Goal: Complete application form

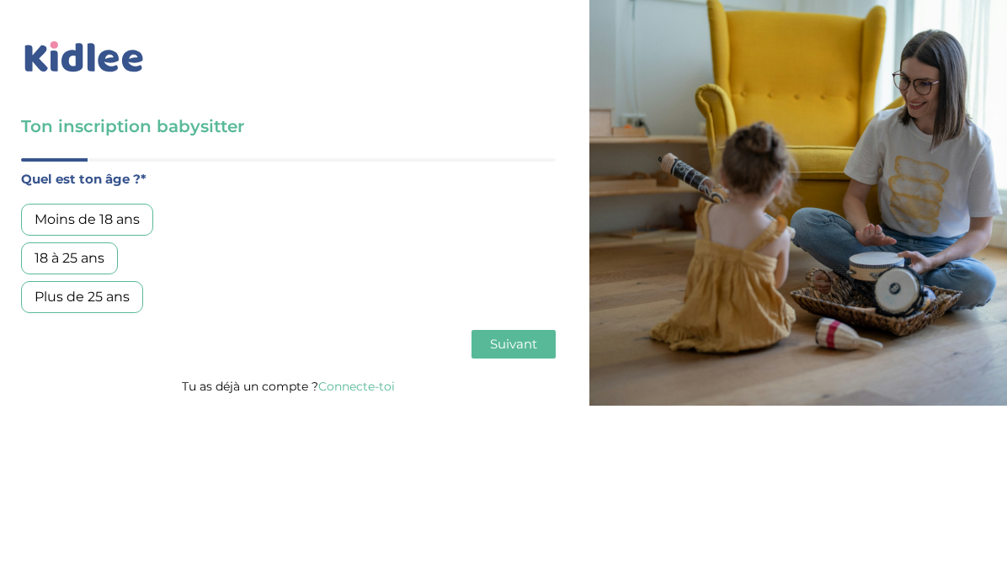
click at [82, 254] on div "18 à 25 ans" at bounding box center [69, 258] width 97 height 32
click at [522, 344] on span "Suivant" at bounding box center [513, 344] width 47 height 16
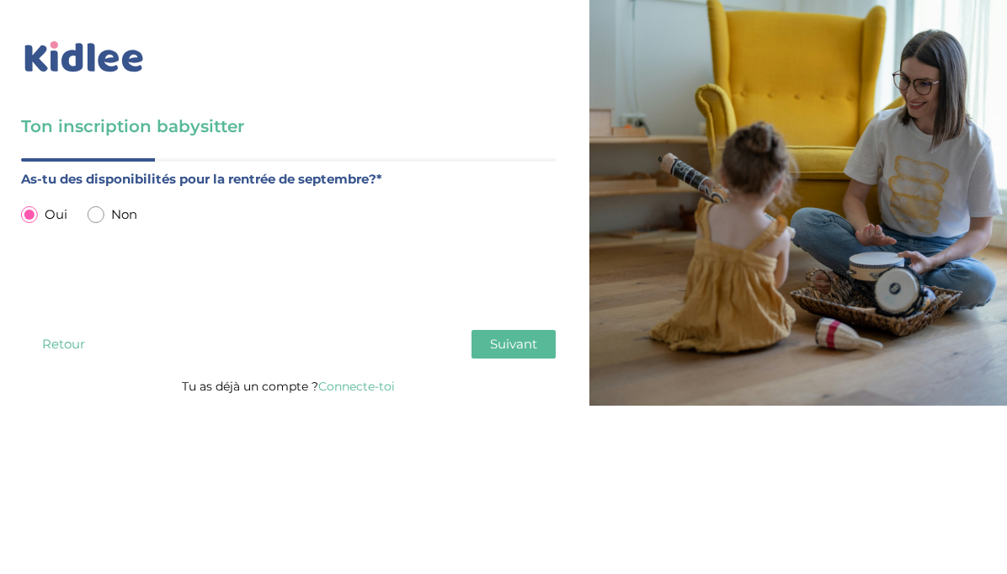
click at [519, 349] on span "Suivant" at bounding box center [513, 344] width 47 height 16
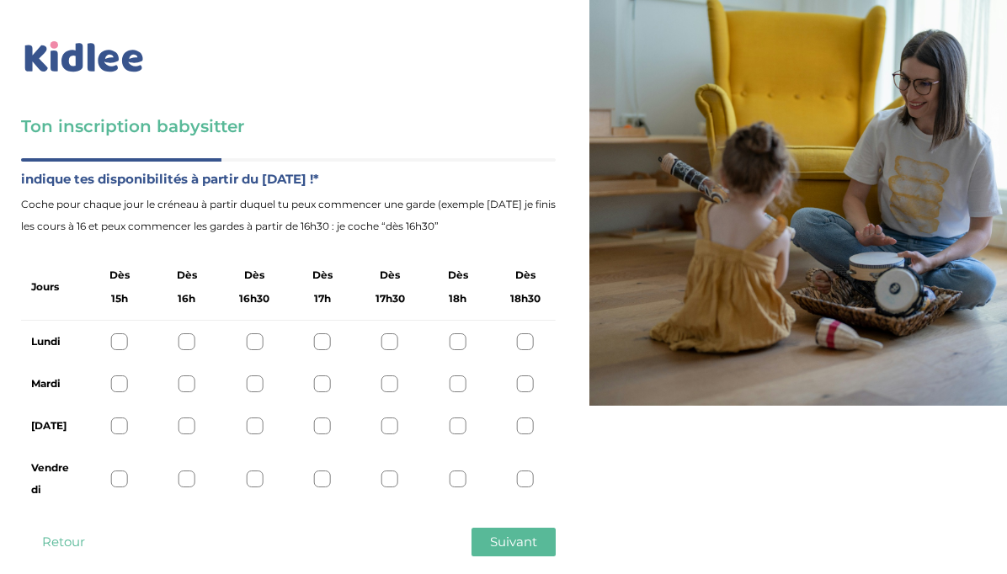
scroll to position [29, 0]
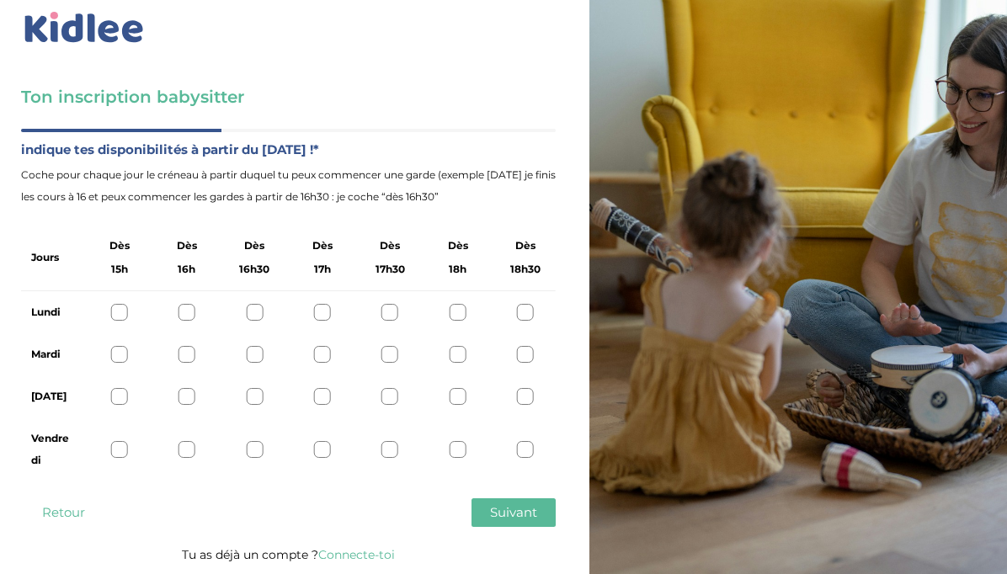
click at [256, 355] on div at bounding box center [254, 354] width 17 height 17
click at [324, 396] on div at bounding box center [322, 396] width 17 height 17
click at [120, 447] on div at bounding box center [119, 449] width 17 height 17
click at [501, 500] on button "Suivant" at bounding box center [513, 512] width 84 height 29
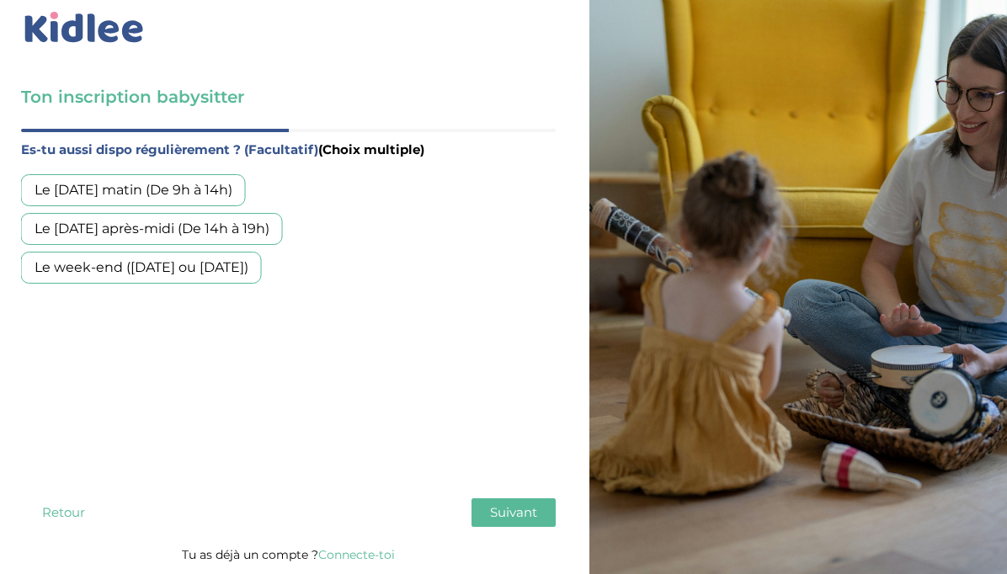
click at [178, 268] on div "Le week-end (samedi ou dimanche)" at bounding box center [141, 268] width 241 height 32
click at [508, 513] on span "Suivant" at bounding box center [513, 512] width 47 height 16
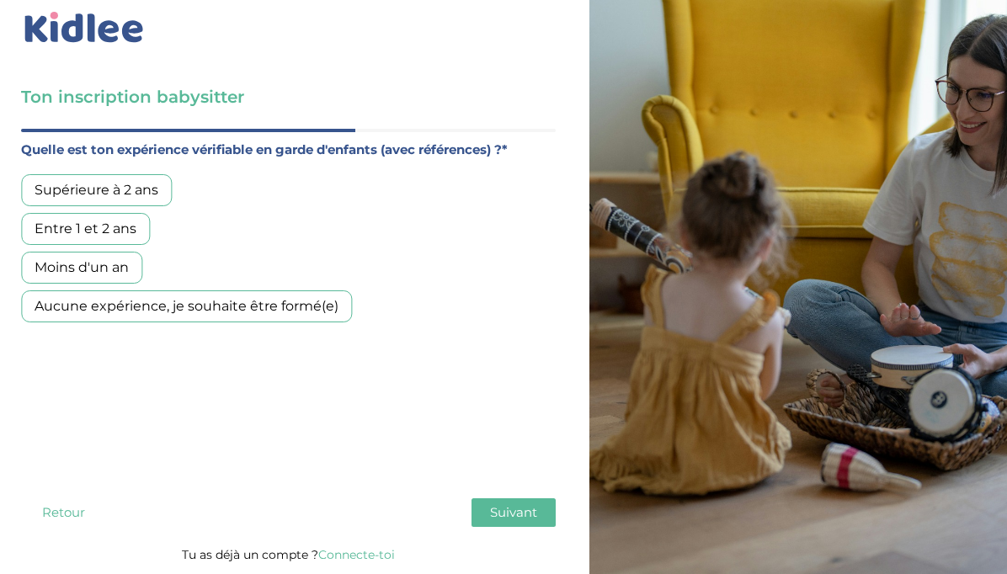
click at [301, 315] on div "Aucune expérience, je souhaite être formé(e)" at bounding box center [186, 306] width 331 height 32
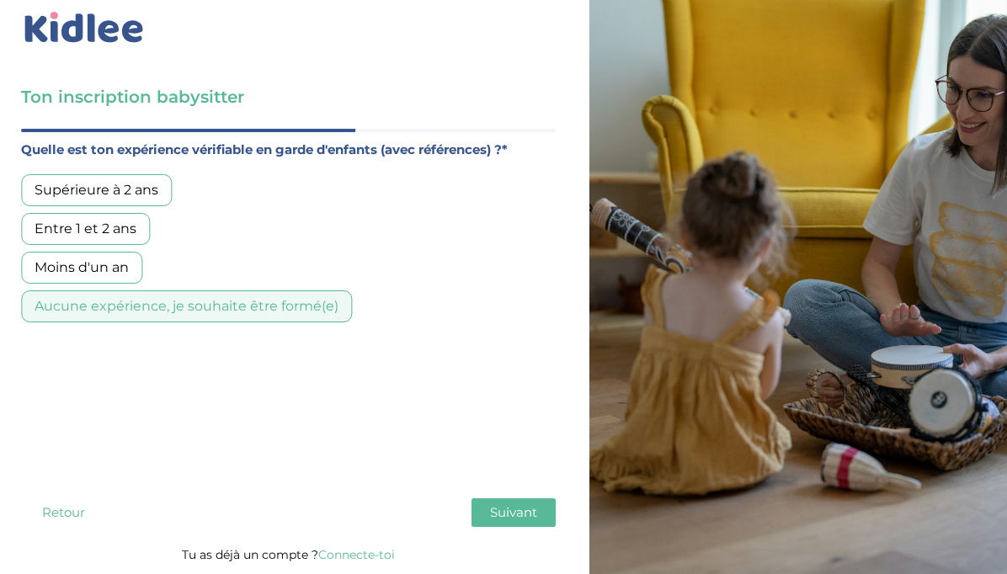
click at [521, 508] on span "Suivant" at bounding box center [513, 512] width 47 height 16
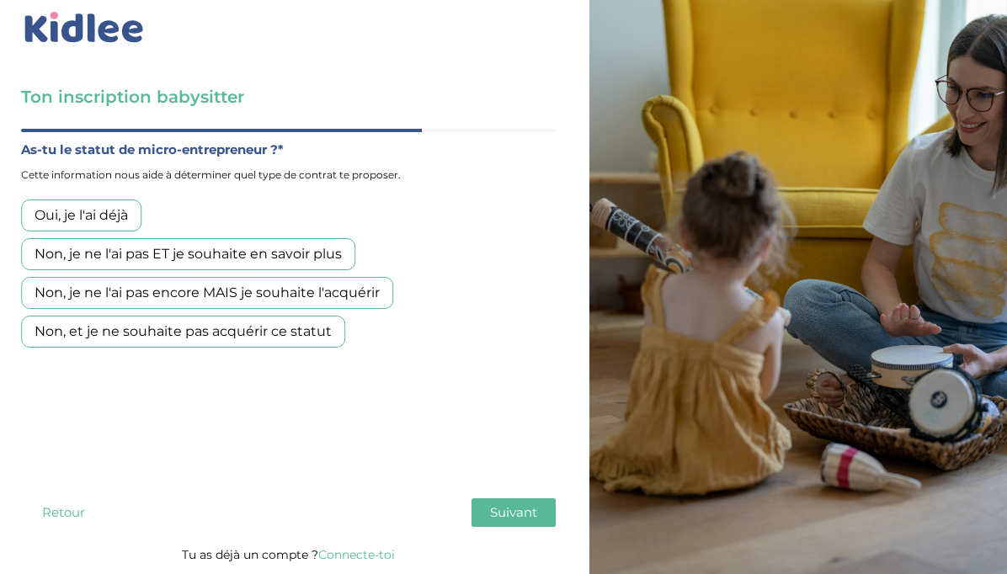
click at [126, 260] on div "Non, je ne l'ai pas ET je souhaite en savoir plus" at bounding box center [188, 254] width 334 height 32
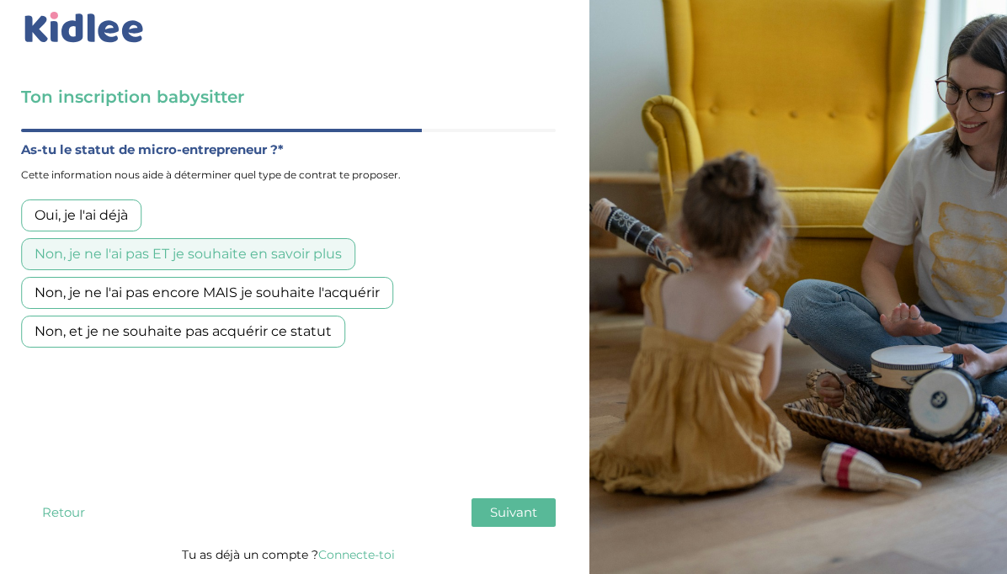
click at [513, 511] on span "Suivant" at bounding box center [513, 512] width 47 height 16
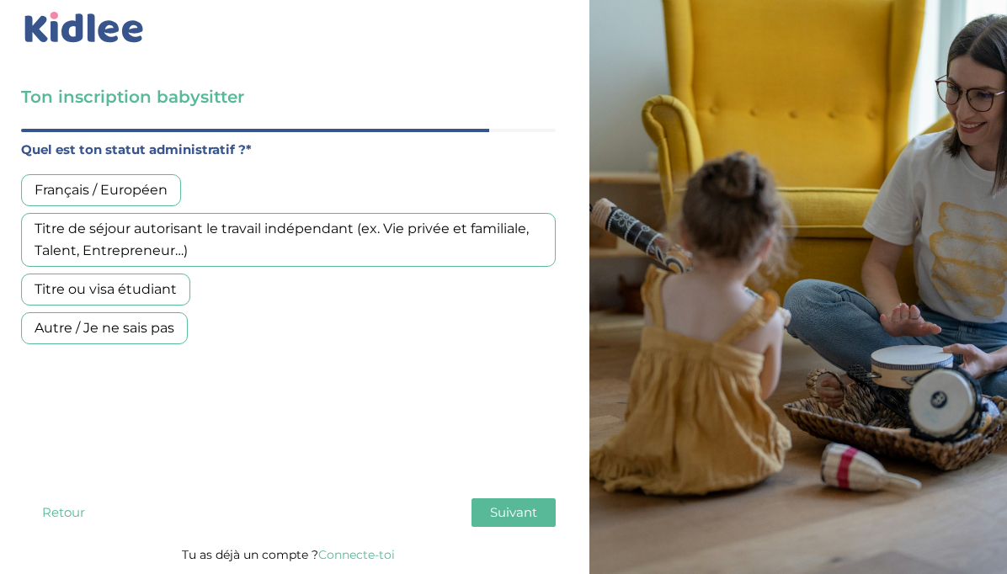
click at [110, 290] on div "Titre ou visa étudiant" at bounding box center [105, 290] width 169 height 32
click at [540, 510] on button "Suivant" at bounding box center [513, 512] width 84 height 29
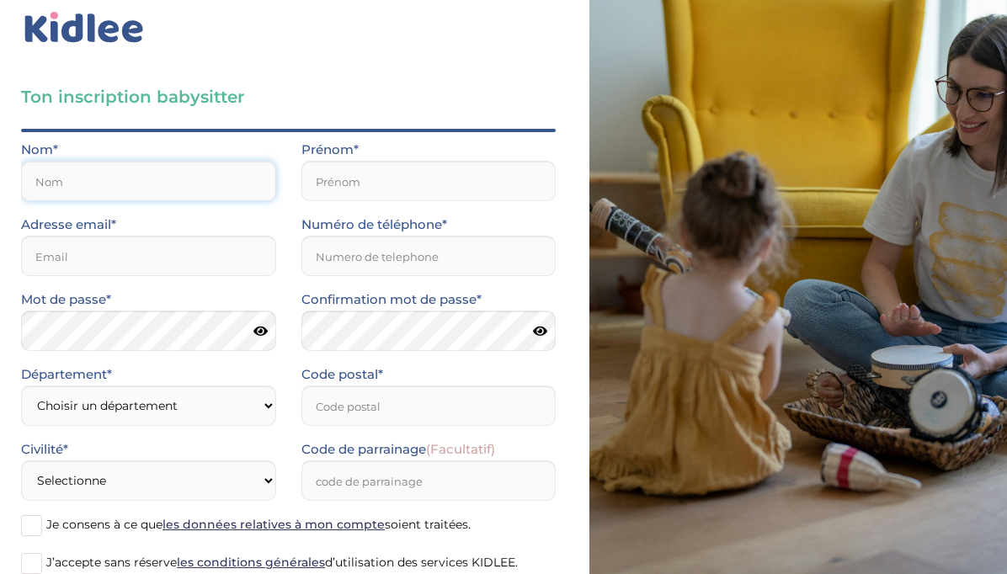
click at [181, 192] on input "text" at bounding box center [148, 181] width 255 height 40
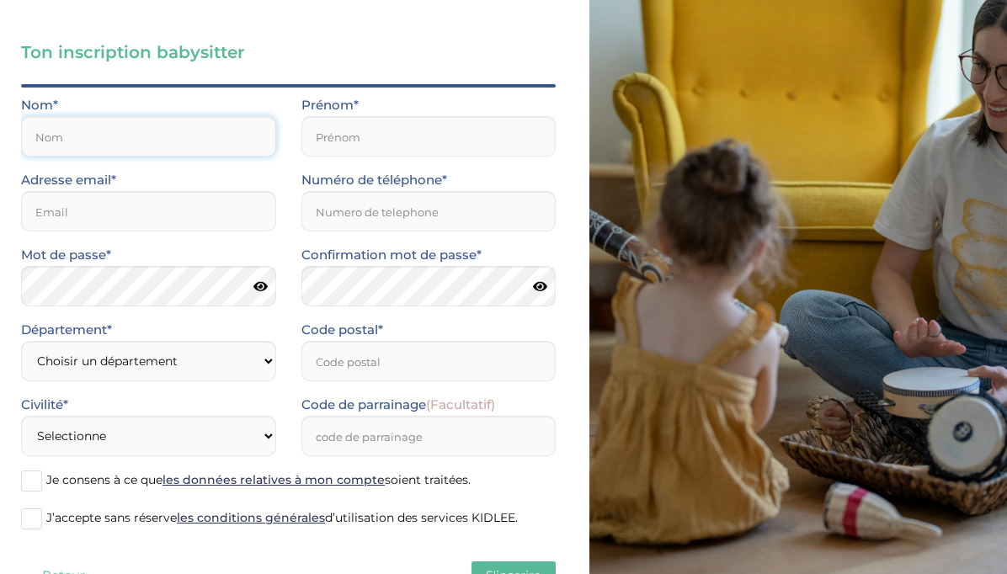
scroll to position [76, 0]
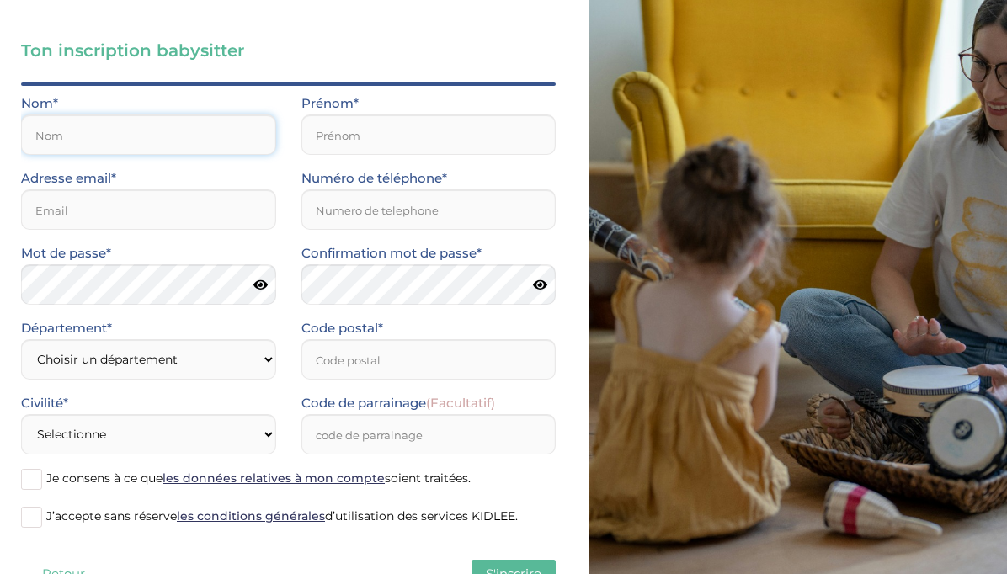
click at [174, 136] on input "text" at bounding box center [148, 134] width 255 height 40
type input "DJIBOM"
click at [368, 135] on input "text" at bounding box center [428, 134] width 255 height 40
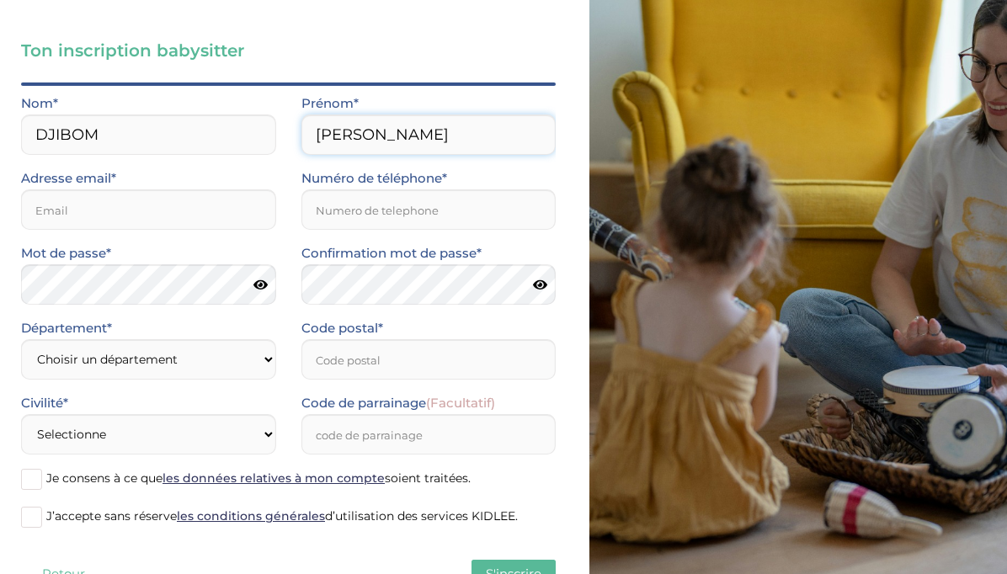
type input "akofa Eliane"
click at [146, 195] on input "email" at bounding box center [148, 209] width 255 height 40
type input "djibomlili@gmail.com"
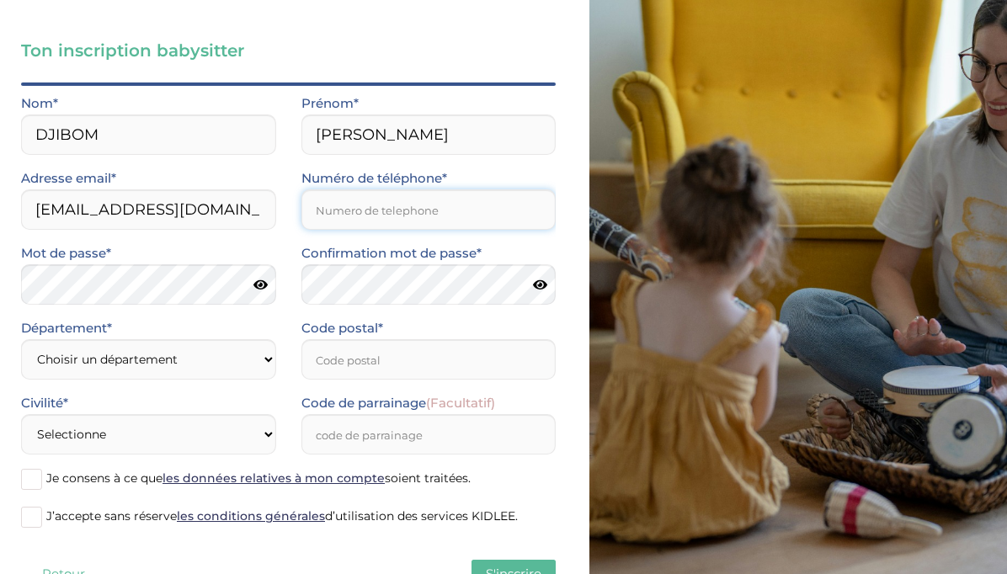
click at [393, 217] on input "Numéro de téléphone*" at bounding box center [428, 209] width 255 height 40
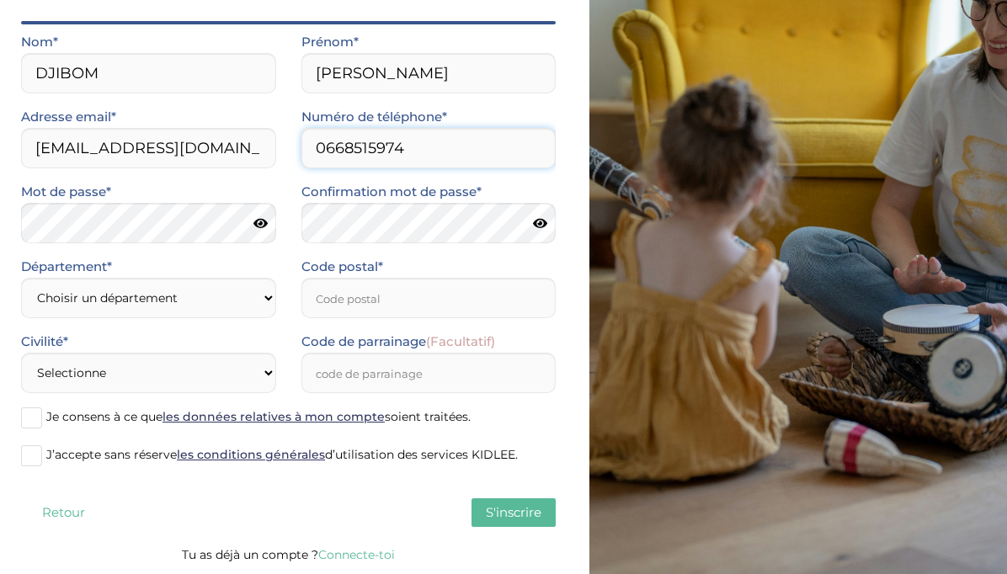
type input "0668515974"
click at [537, 226] on icon at bounding box center [540, 223] width 14 height 13
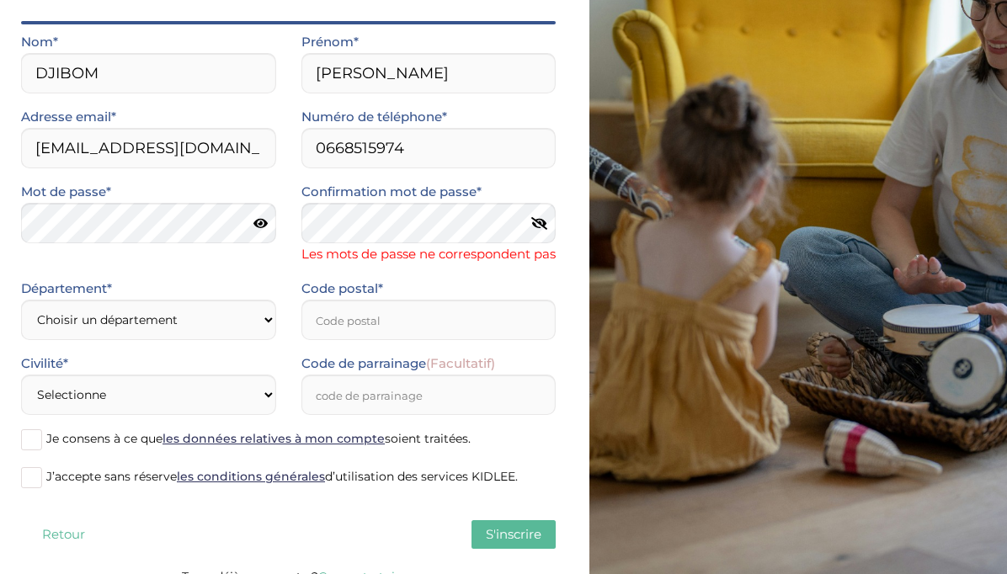
click at [537, 226] on icon at bounding box center [539, 223] width 16 height 13
click at [258, 225] on icon at bounding box center [260, 223] width 14 height 13
click at [189, 258] on div "Mot de passe* Confirmation mot de passe* Les mots de passe ne correspondent pas" at bounding box center [288, 229] width 560 height 97
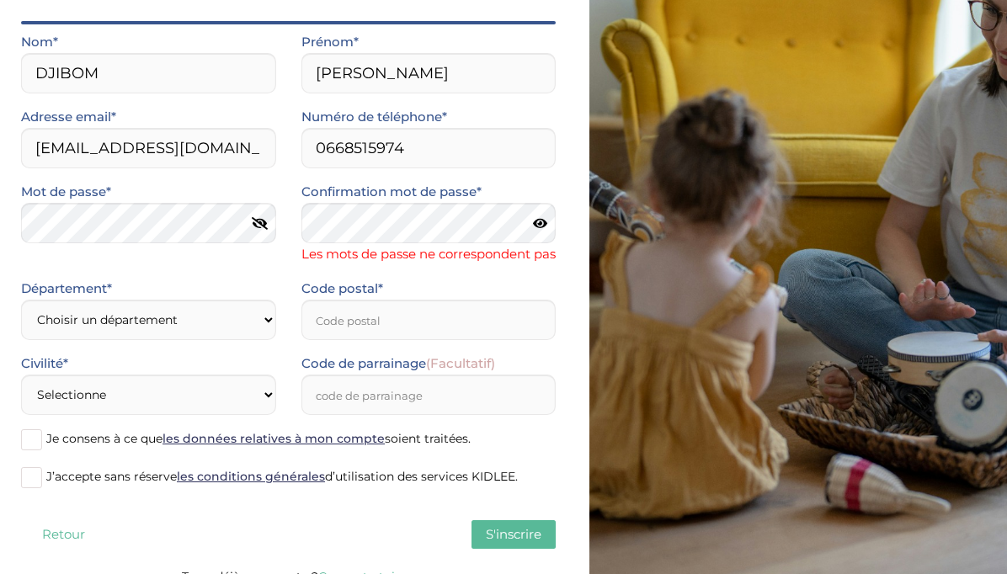
scroll to position [181, 0]
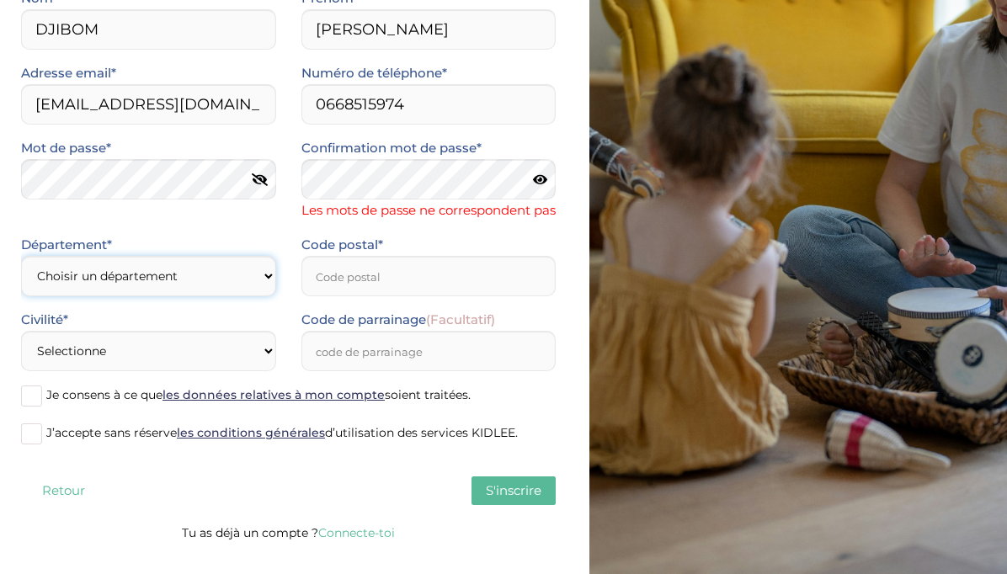
click at [235, 296] on select "Choisir un département Paris (75) Hauts-de-Seine (92) Yvelines (78) Val-de-Marn…" at bounding box center [148, 276] width 255 height 40
click at [537, 183] on icon at bounding box center [540, 179] width 14 height 13
click at [211, 296] on select "Choisir un département Paris (75) Hauts-de-Seine (92) Yvelines (78) Val-de-Marn…" at bounding box center [148, 276] width 255 height 40
select select "0"
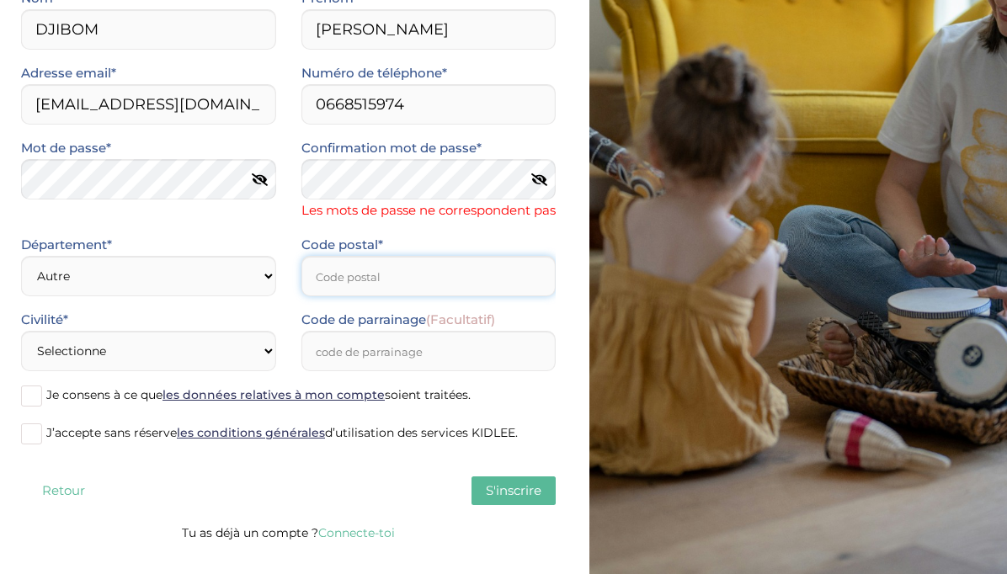
click at [349, 296] on input "Code postal*" at bounding box center [428, 276] width 255 height 40
type input "59650"
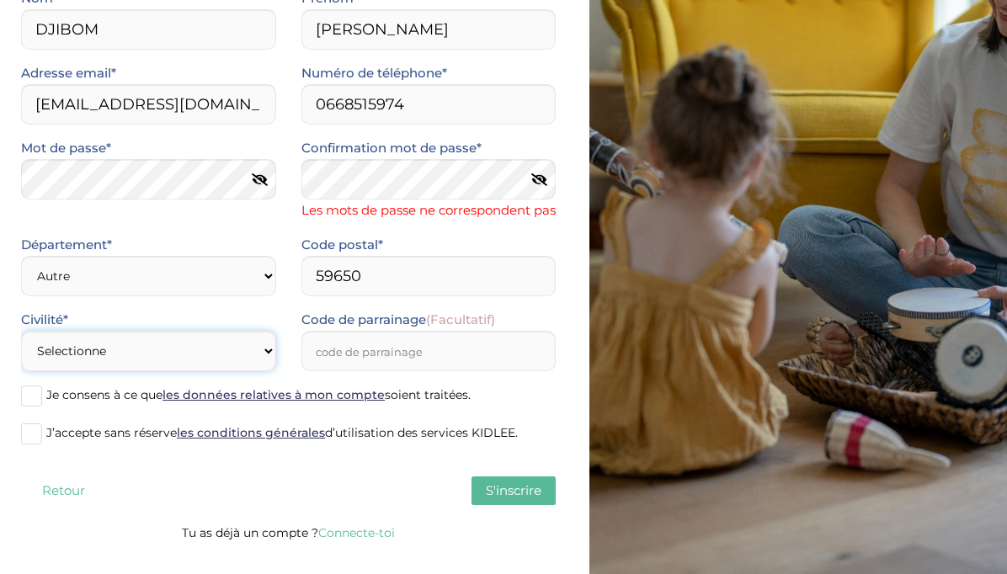
click at [225, 371] on select "Selectionne Mr Mme" at bounding box center [148, 351] width 255 height 40
select select "1"
click at [34, 444] on span at bounding box center [31, 433] width 21 height 21
click at [0, 0] on input "J’accepte sans réserve les conditions générales d’utilisation des services KIDL…" at bounding box center [0, 0] width 0 height 0
click at [29, 407] on span at bounding box center [31, 396] width 21 height 21
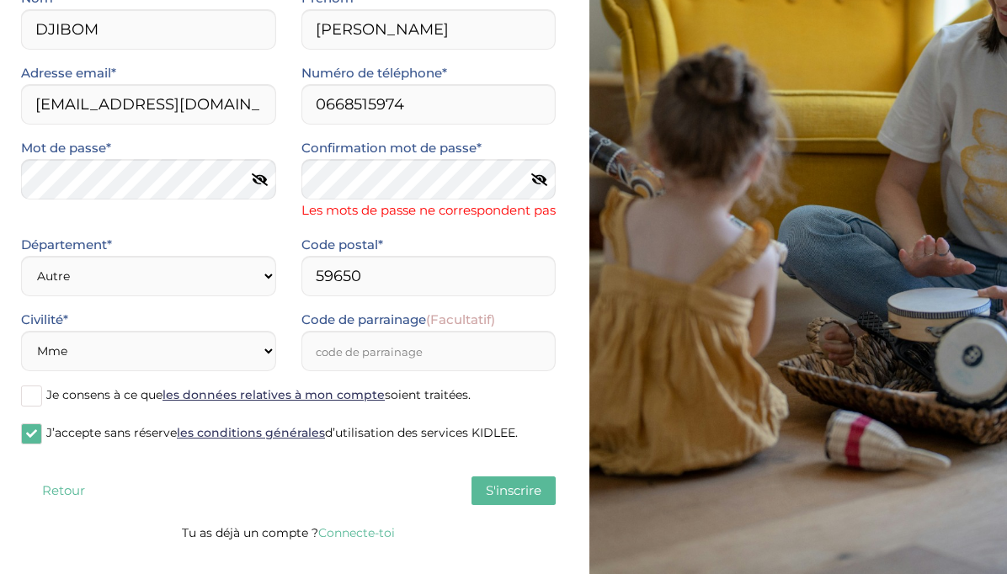
click at [0, 0] on input "Je consens à ce que les données relatives à mon compte soient traitées." at bounding box center [0, 0] width 0 height 0
click at [498, 498] on span "S'inscrire" at bounding box center [514, 490] width 56 height 16
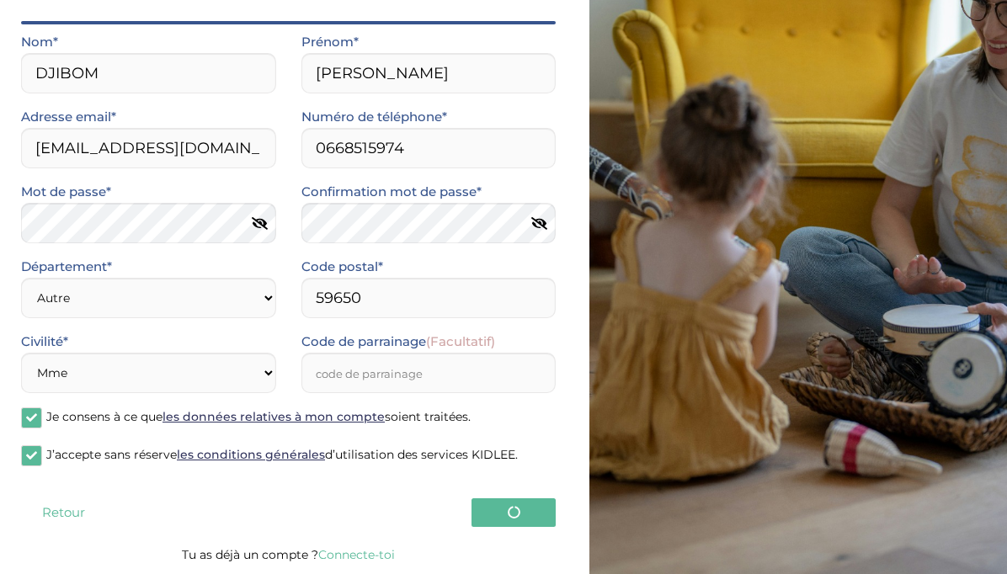
scroll to position [137, 0]
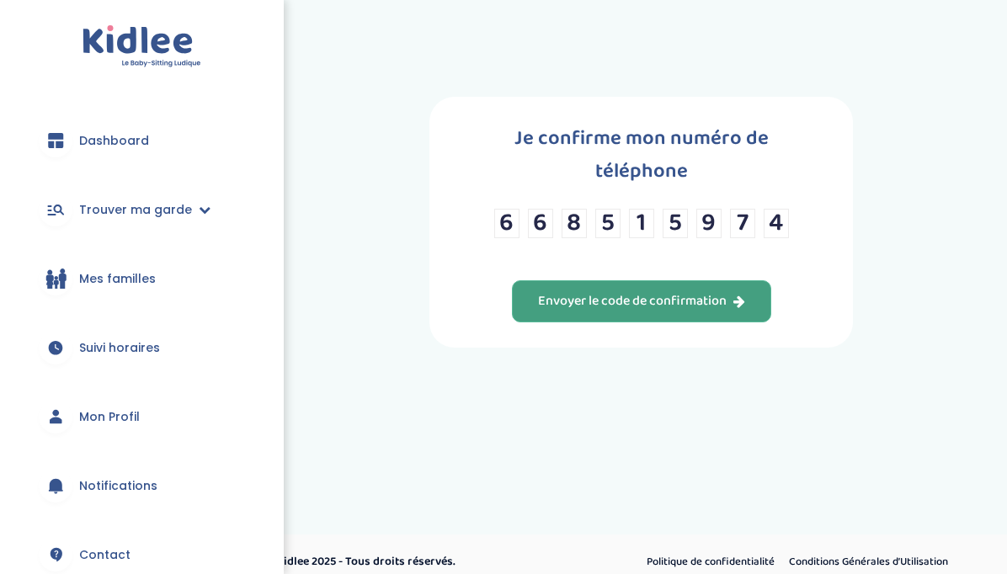
click at [630, 310] on div "Envoyer le code de confirmation" at bounding box center [641, 301] width 207 height 19
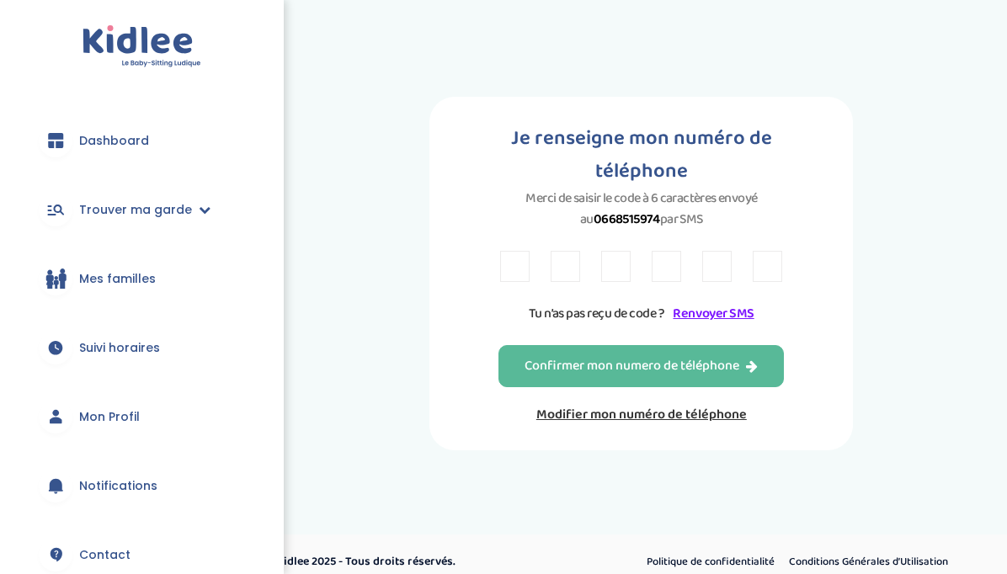
click at [519, 274] on input "text" at bounding box center [514, 266] width 29 height 31
type input "8"
type input "F"
type input "D"
type input "V"
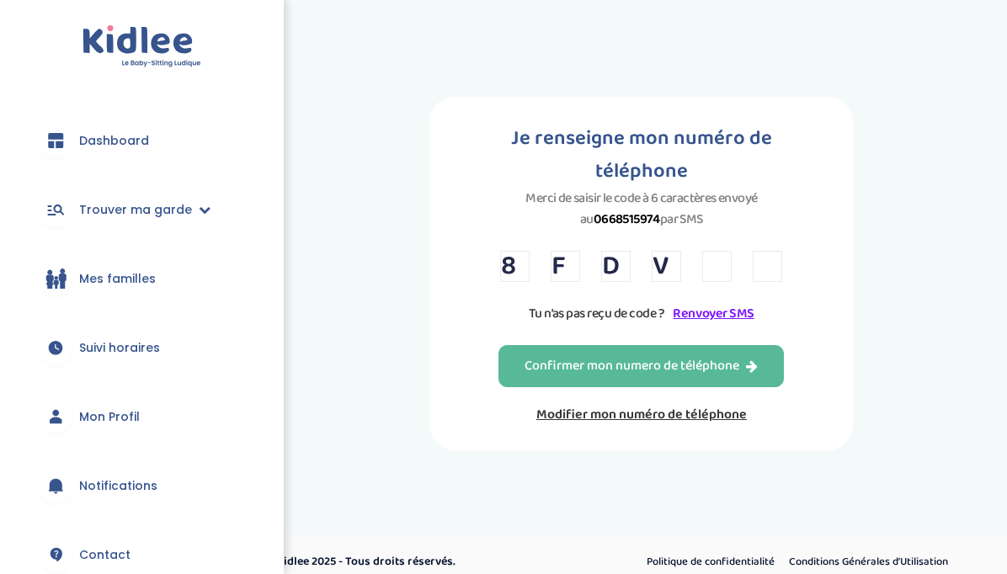
type input "8"
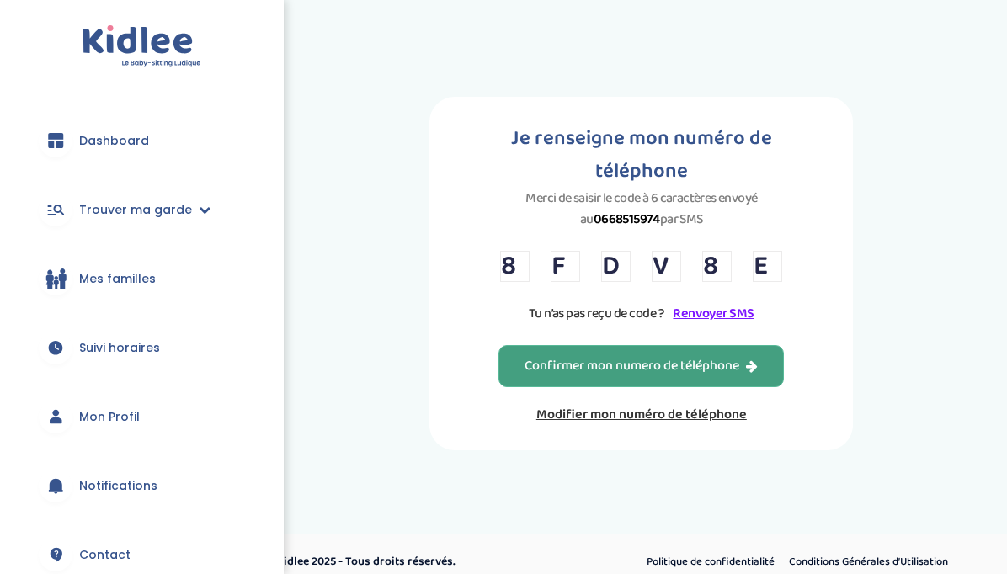
type input "E"
click at [576, 384] on button "Confirmer mon numero de téléphone" at bounding box center [640, 366] width 285 height 42
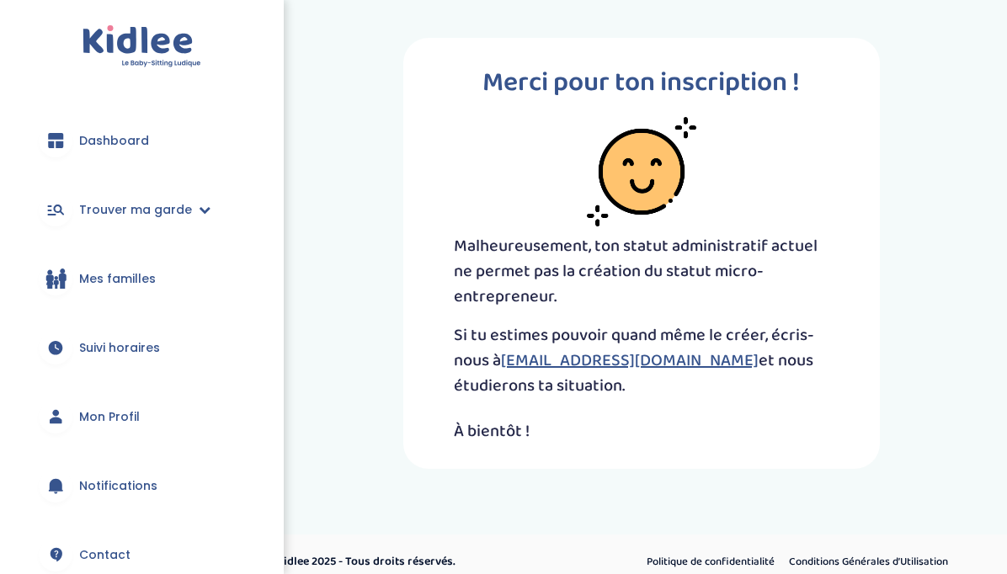
scroll to position [15, 0]
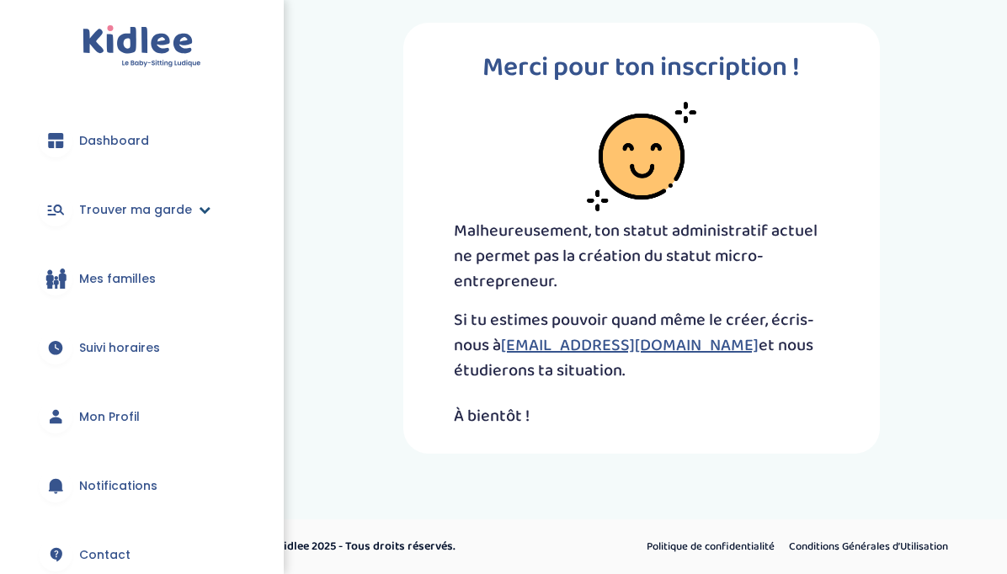
click at [180, 205] on span "Trouver ma garde" at bounding box center [135, 210] width 113 height 18
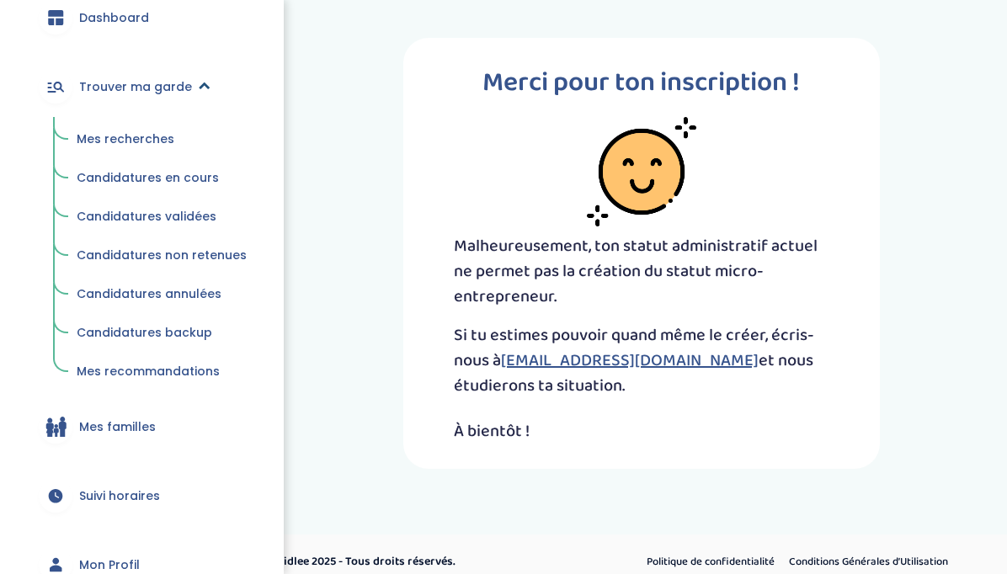
scroll to position [120, 0]
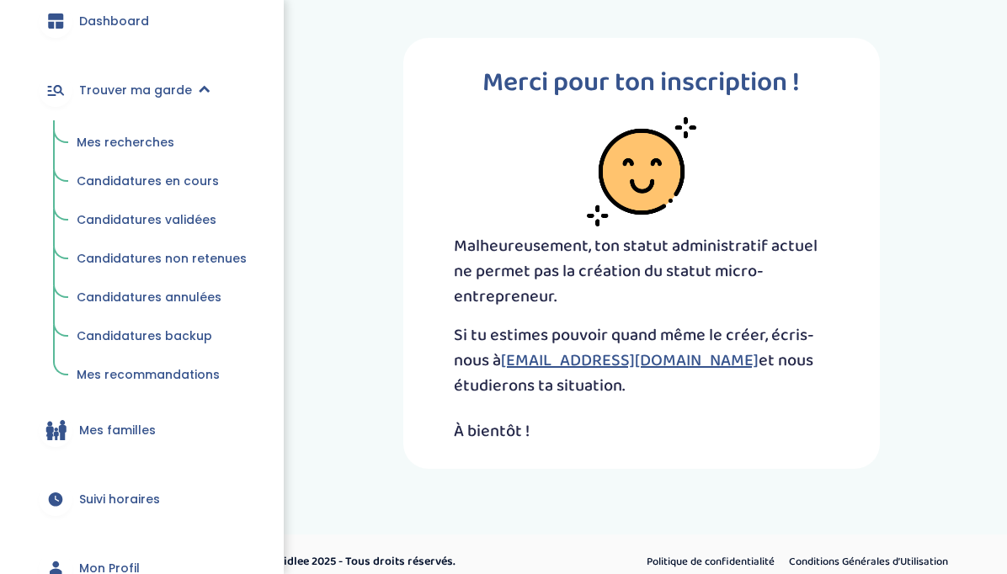
click at [137, 144] on span "Mes recherches" at bounding box center [126, 142] width 98 height 17
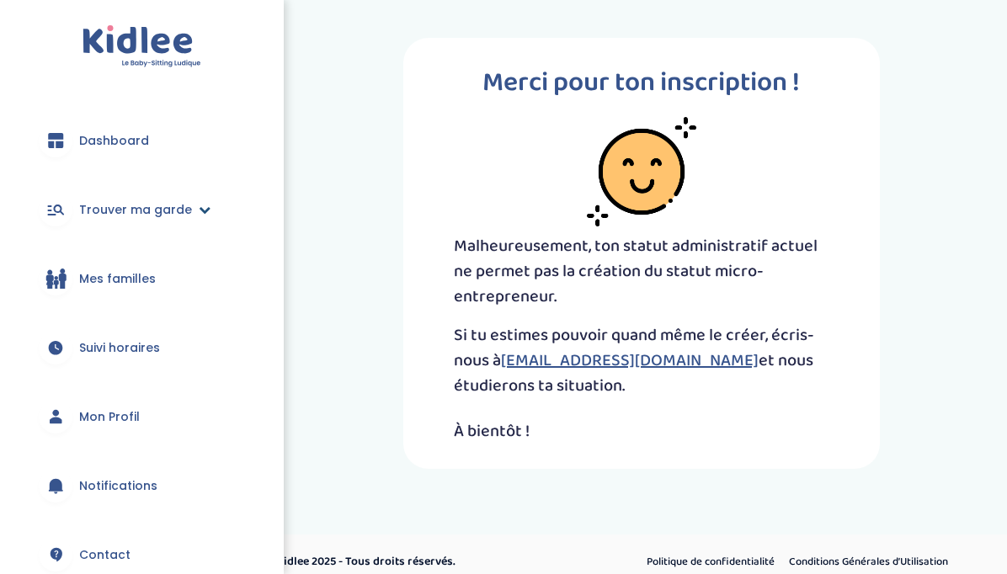
click at [179, 205] on span "Trouver ma garde" at bounding box center [135, 210] width 113 height 18
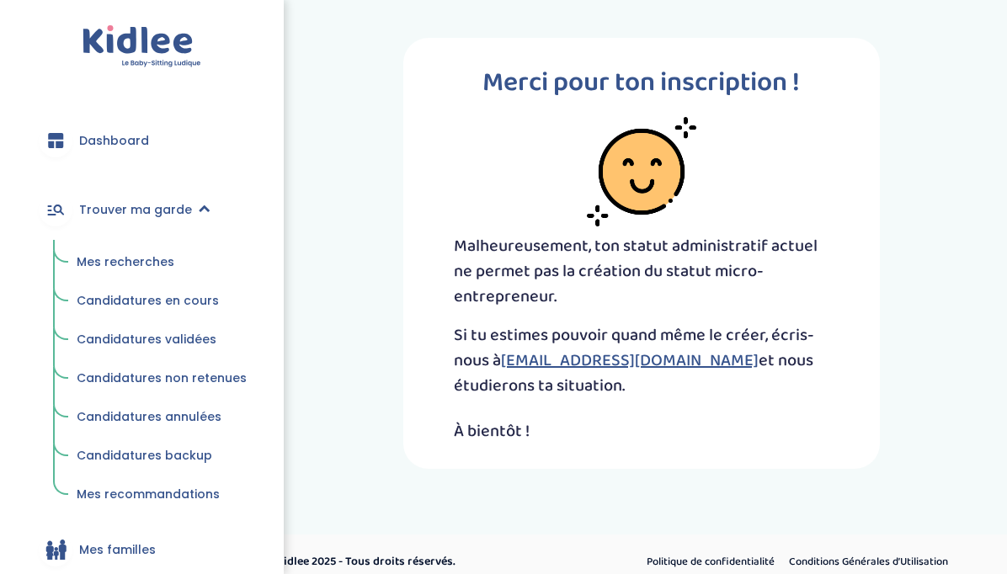
click at [121, 263] on span "Mes recherches" at bounding box center [126, 261] width 98 height 17
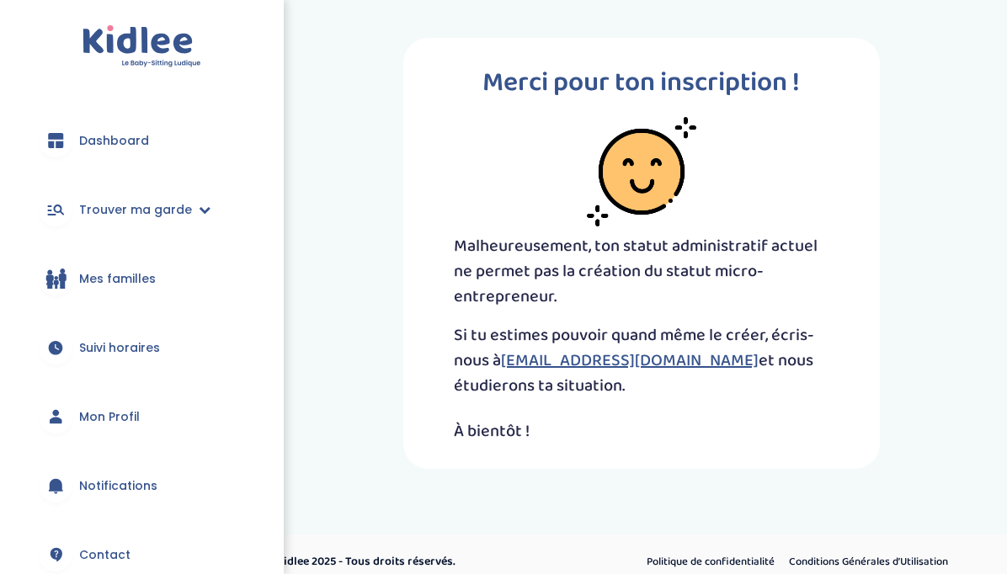
scroll to position [1, 0]
click at [174, 205] on span "Trouver ma garde" at bounding box center [135, 210] width 113 height 18
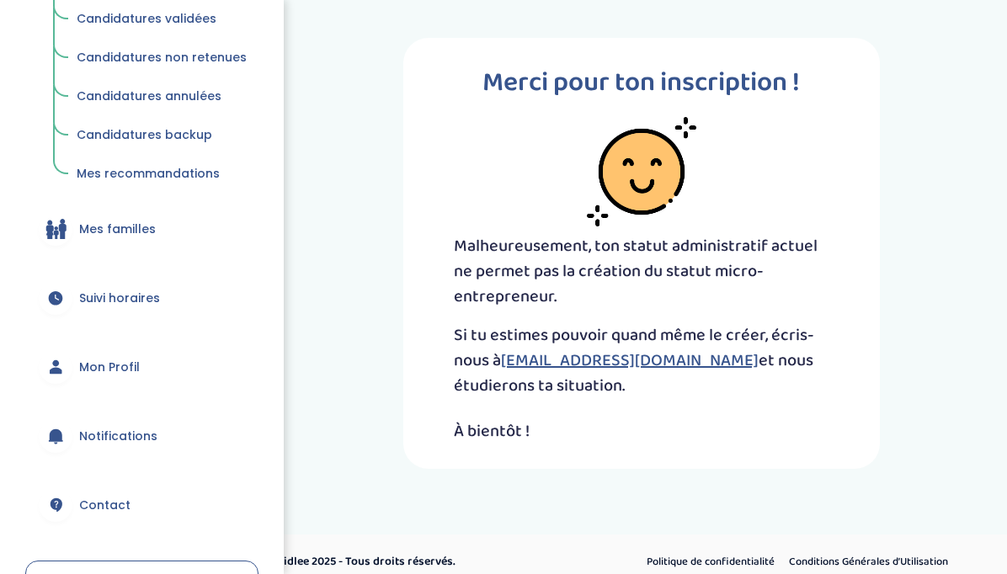
scroll to position [333, 0]
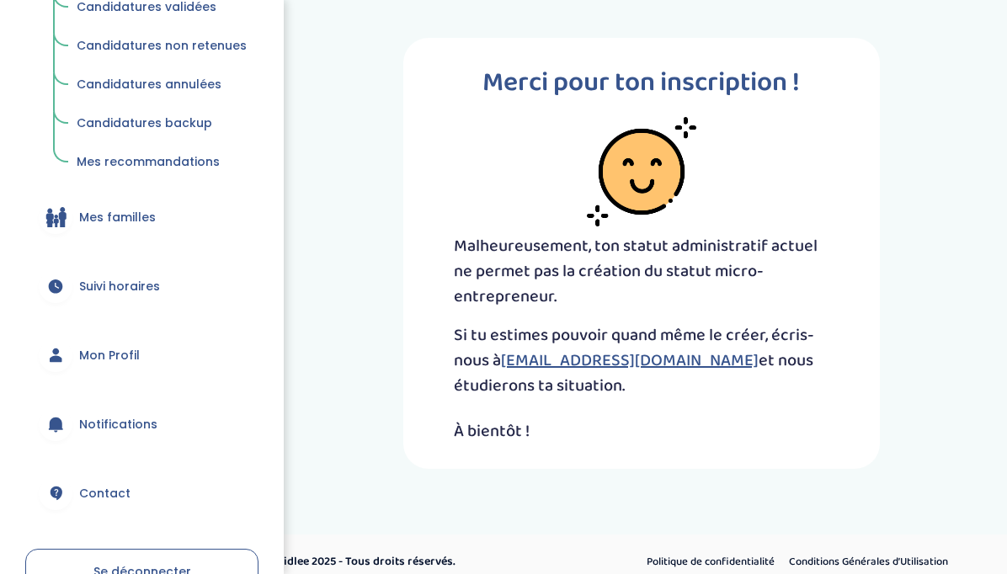
click at [135, 216] on span "Mes familles" at bounding box center [117, 218] width 77 height 18
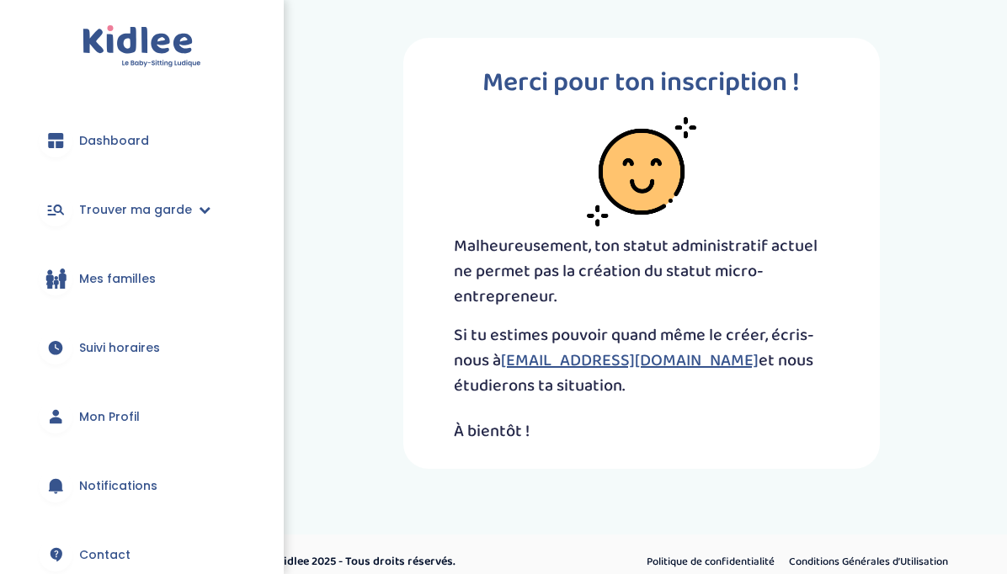
click at [114, 280] on span "Mes familles" at bounding box center [117, 279] width 77 height 18
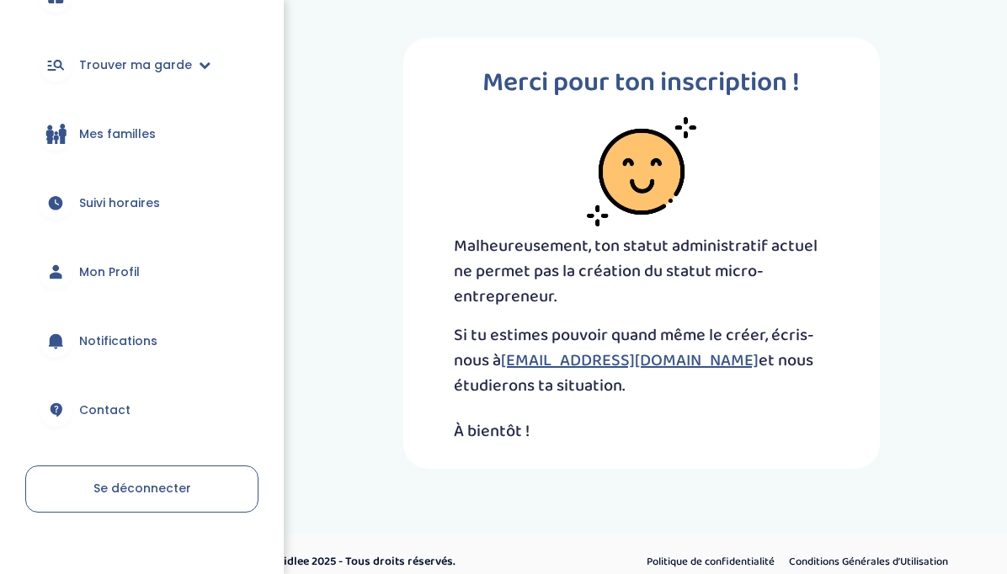
scroll to position [162, 0]
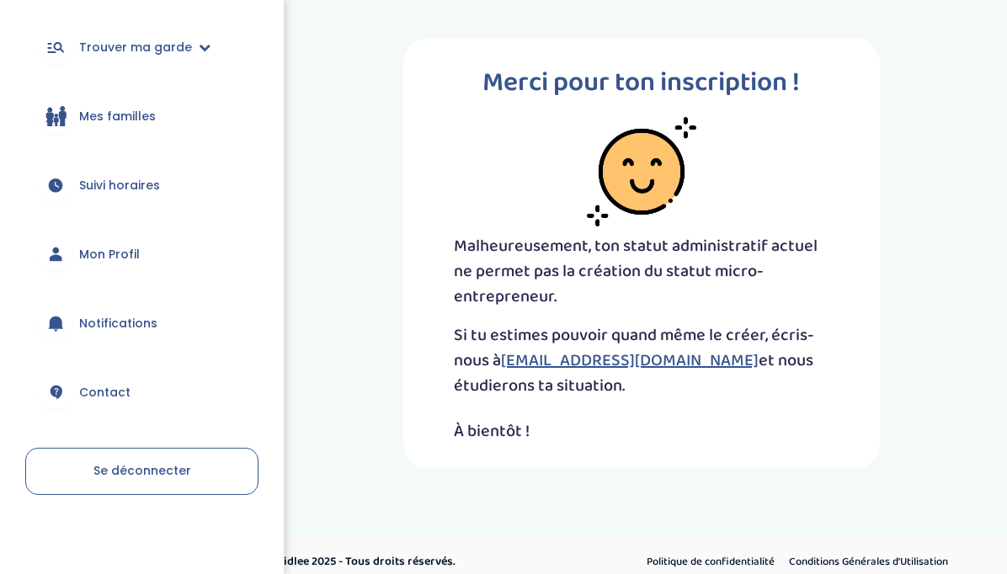
click at [120, 253] on span "Mon Profil" at bounding box center [109, 255] width 61 height 18
